Goal: Book appointment/travel/reservation

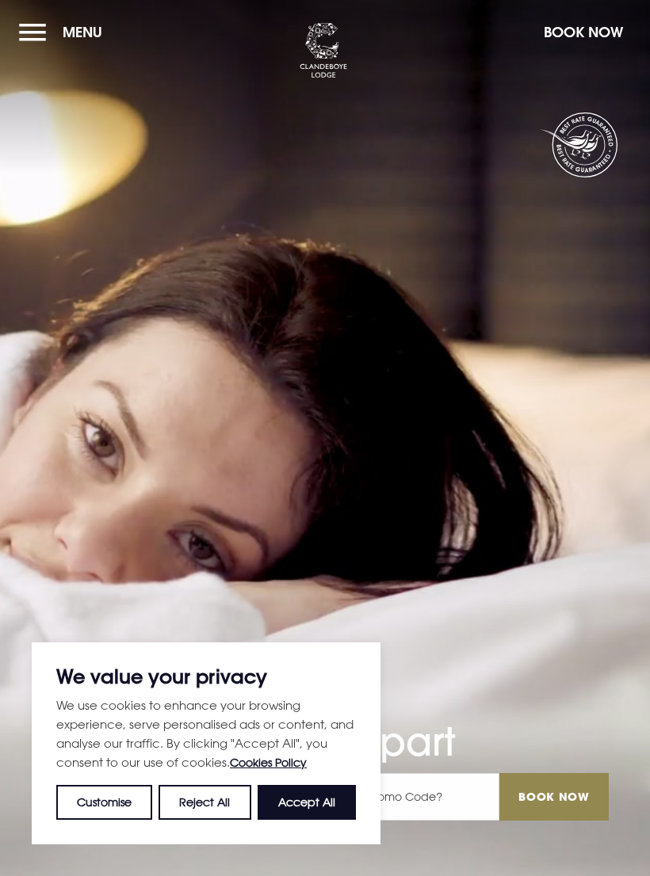
click at [307, 803] on button "Accept All" at bounding box center [307, 802] width 98 height 35
checkbox input "true"
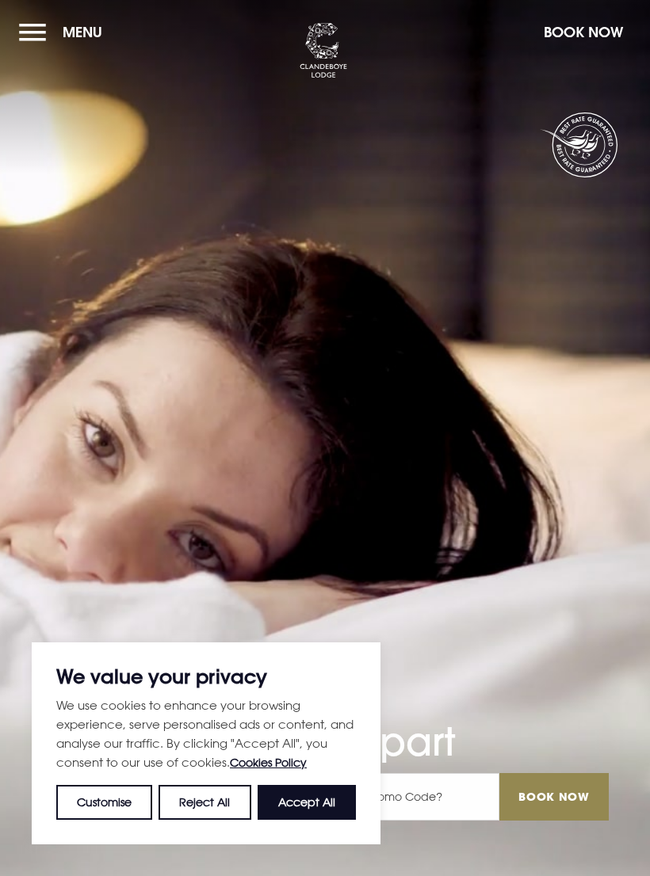
checkbox input "true"
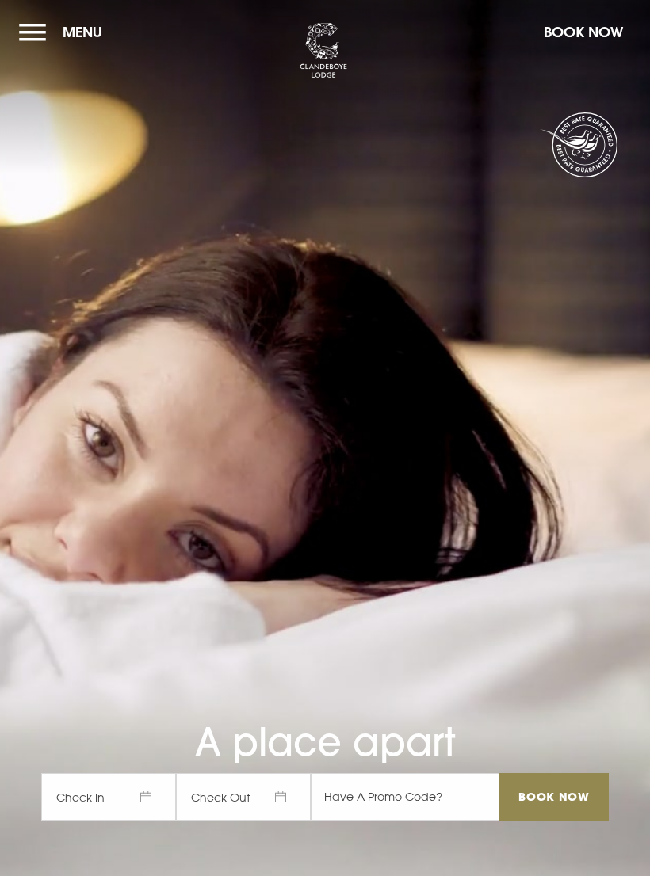
click at [139, 821] on span "Check In" at bounding box center [108, 797] width 135 height 48
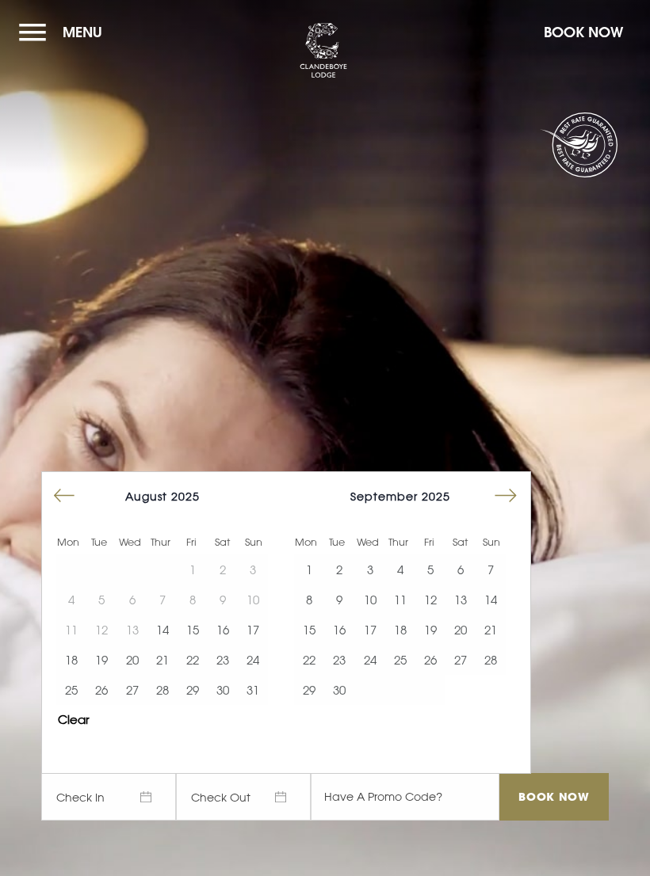
click at [233, 675] on button "23" at bounding box center [223, 660] width 30 height 30
click at [545, 821] on input "Book Now" at bounding box center [553, 797] width 109 height 48
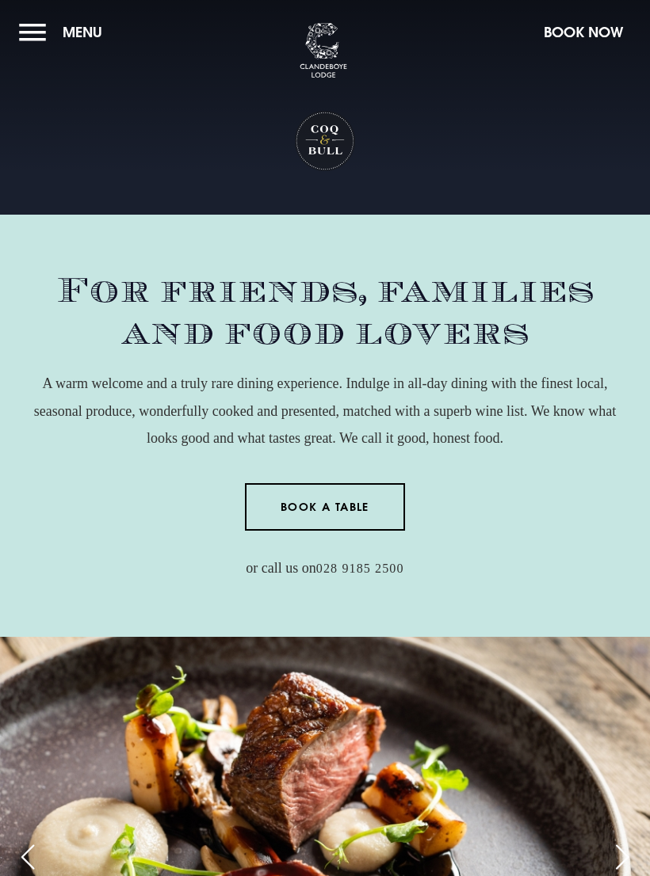
click at [326, 510] on link "Book a Table" at bounding box center [325, 507] width 161 height 48
